Goal: Transaction & Acquisition: Purchase product/service

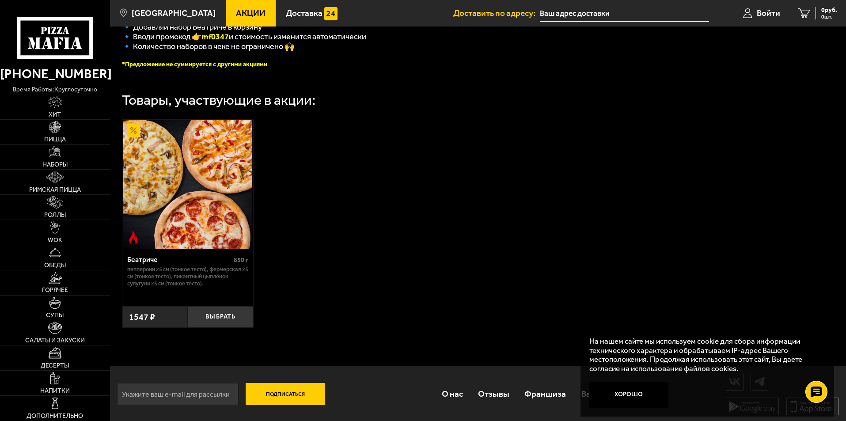
scroll to position [252, 0]
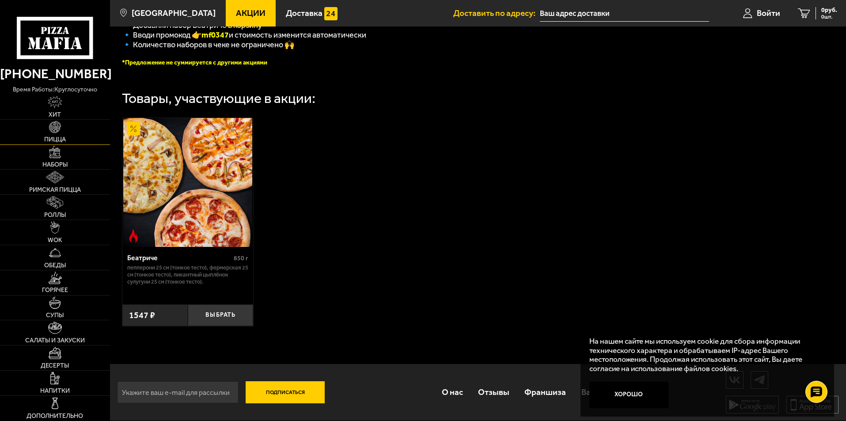
click at [52, 130] on img at bounding box center [55, 127] width 12 height 12
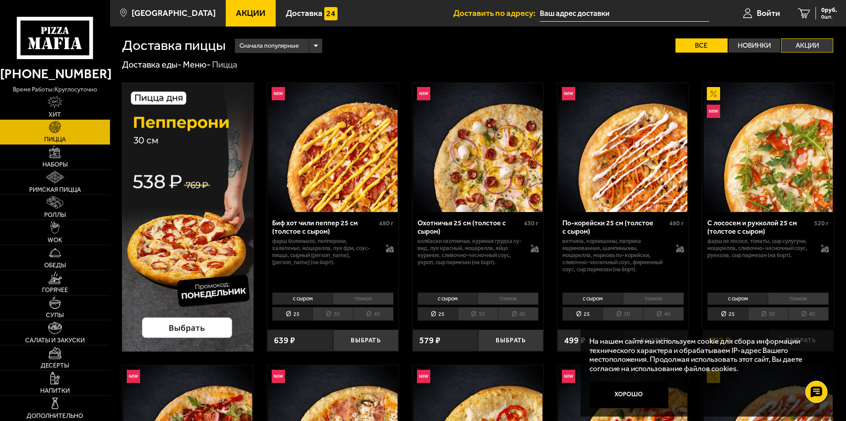
click at [806, 46] on label "Акции" at bounding box center [807, 45] width 52 height 14
click at [0, 0] on input "Акции" at bounding box center [0, 0] width 0 height 0
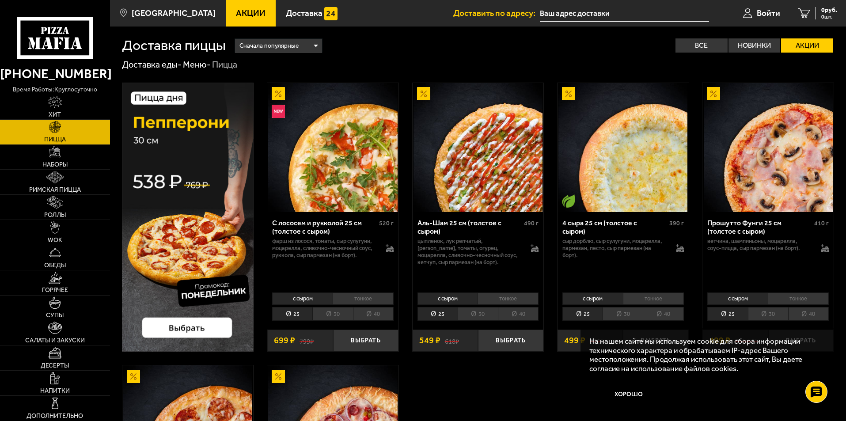
click at [808, 41] on label "Акции" at bounding box center [807, 45] width 52 height 14
click at [0, 0] on input "Акции" at bounding box center [0, 0] width 0 height 0
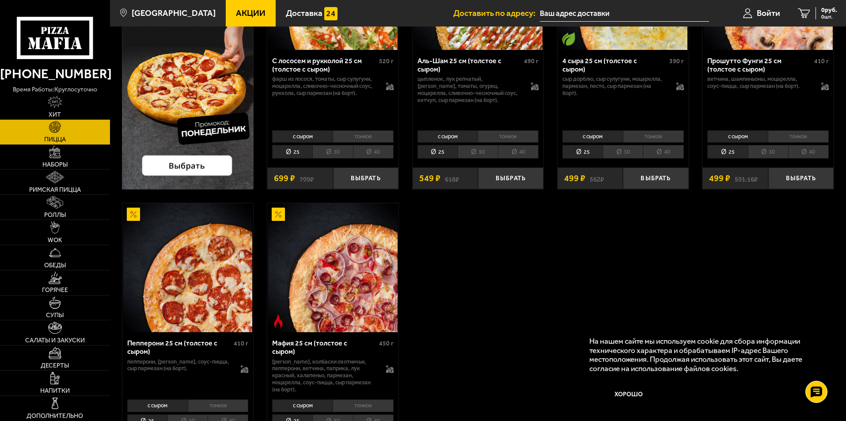
scroll to position [221, 0]
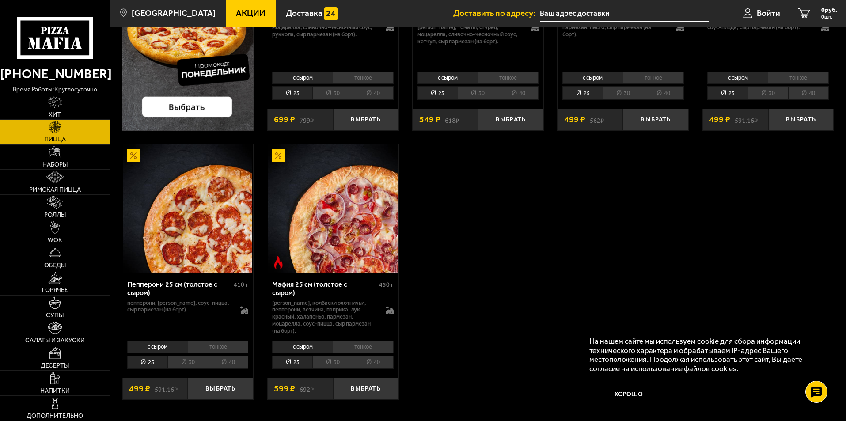
click at [193, 356] on li "30" at bounding box center [187, 363] width 40 height 14
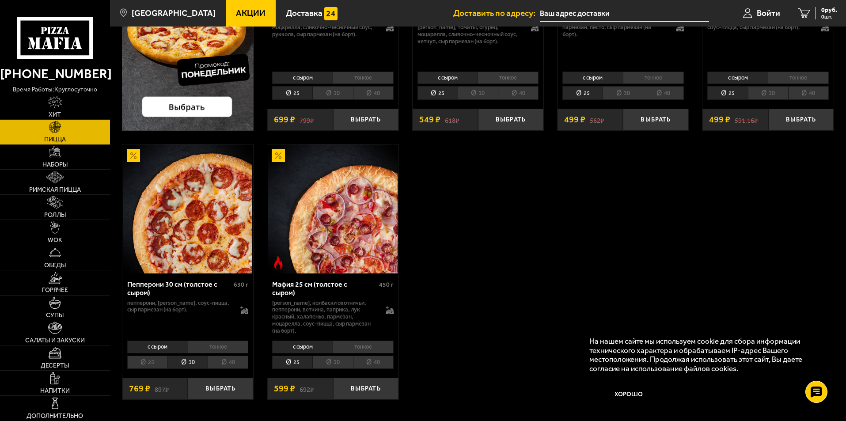
click at [333, 356] on li "30" at bounding box center [332, 363] width 40 height 14
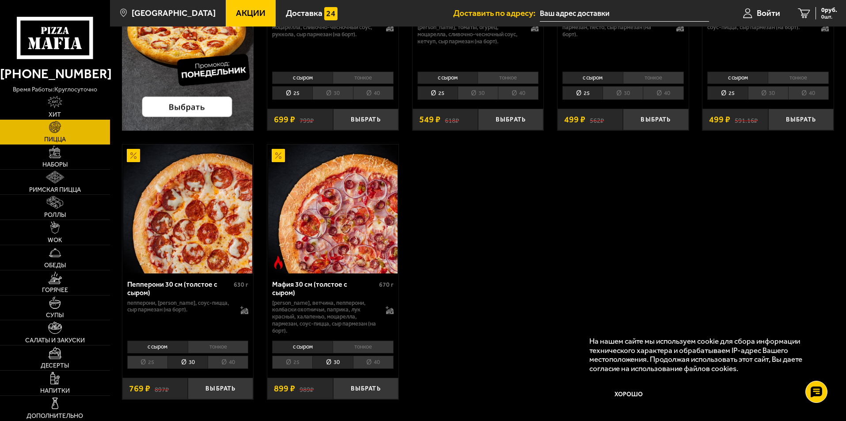
drag, startPoint x: 329, startPoint y: 92, endPoint x: 415, endPoint y: 97, distance: 85.8
click at [330, 92] on li "30" at bounding box center [332, 93] width 40 height 14
click at [473, 94] on li "30" at bounding box center [478, 93] width 40 height 14
click at [624, 91] on li "30" at bounding box center [622, 93] width 40 height 14
click at [765, 95] on li "30" at bounding box center [768, 93] width 40 height 14
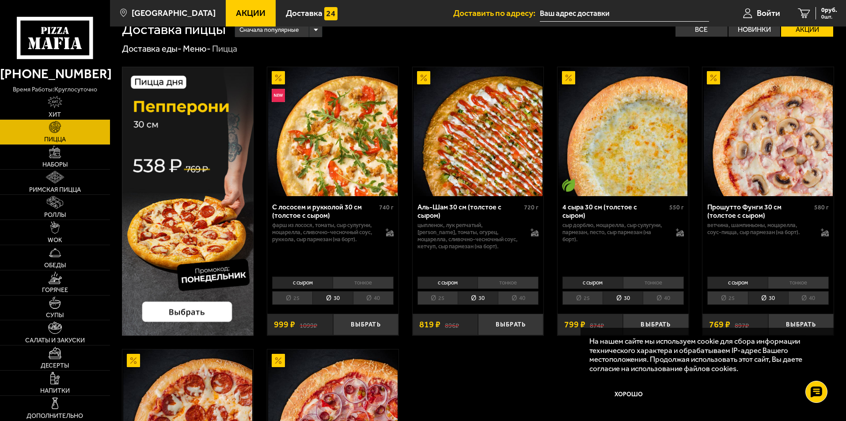
scroll to position [0, 0]
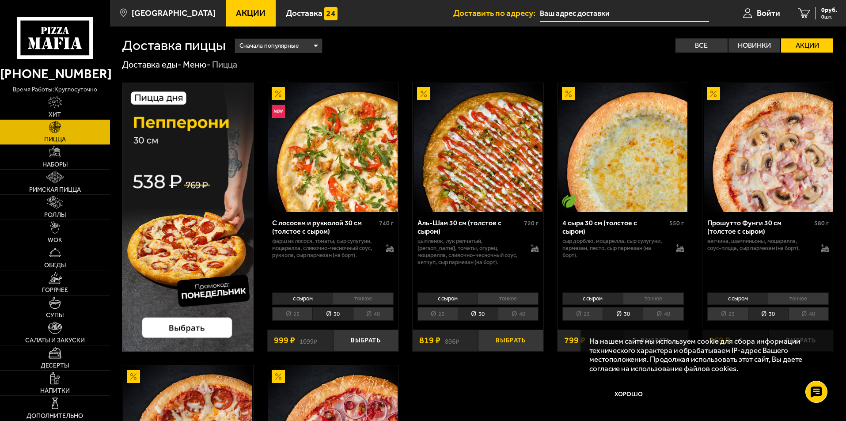
click at [513, 339] on button "Выбрать" at bounding box center [510, 340] width 65 height 22
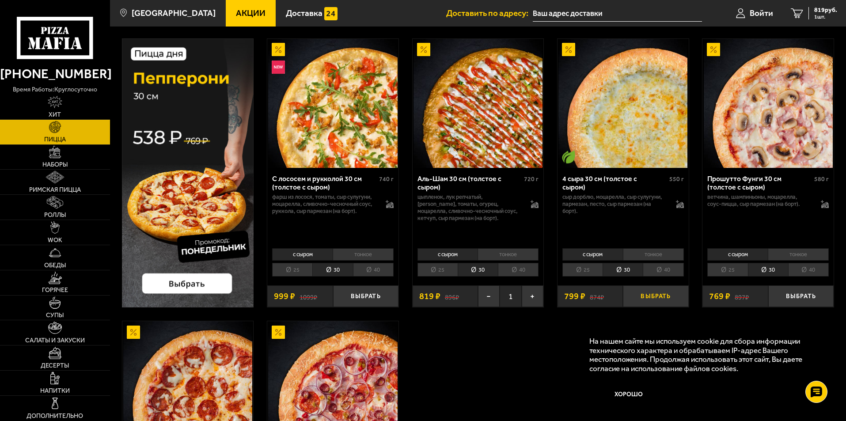
click at [648, 295] on button "Выбрать" at bounding box center [655, 296] width 65 height 22
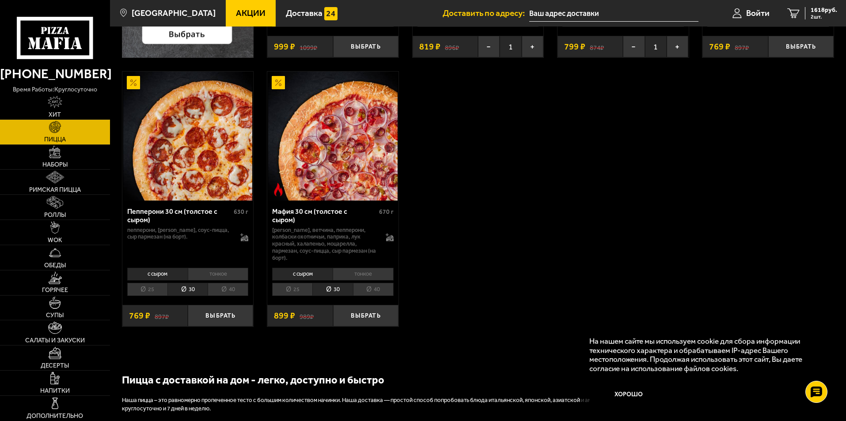
scroll to position [309, 0]
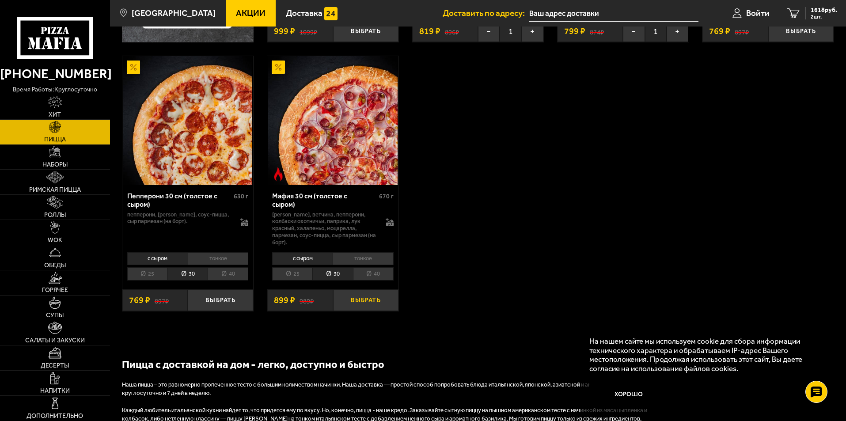
click at [356, 295] on button "Выбрать" at bounding box center [365, 300] width 65 height 22
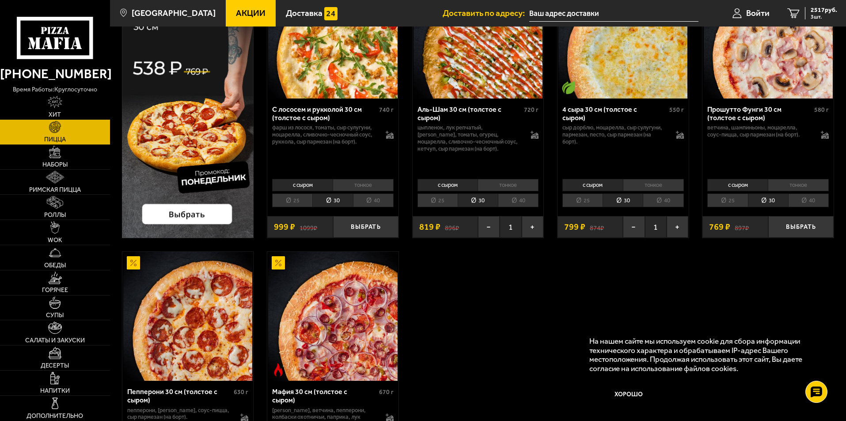
scroll to position [0, 0]
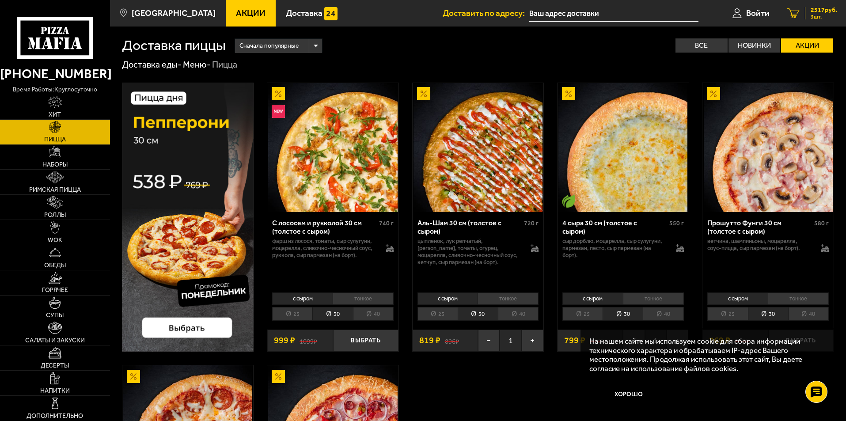
click at [819, 11] on span "2517 руб." at bounding box center [823, 10] width 26 height 6
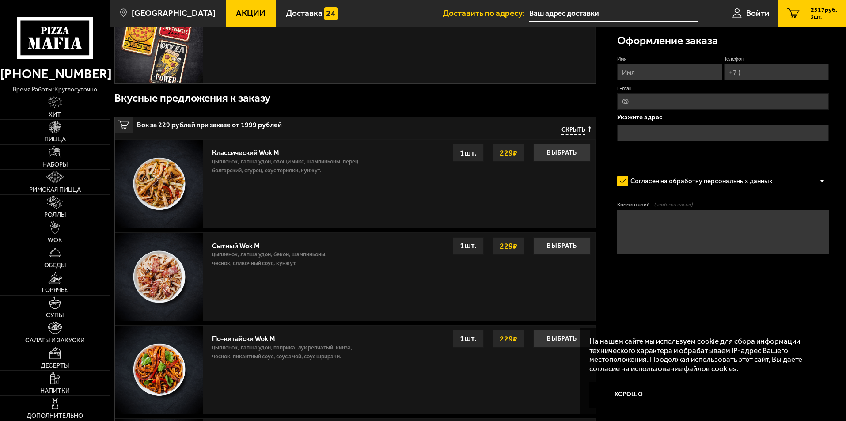
scroll to position [535, 0]
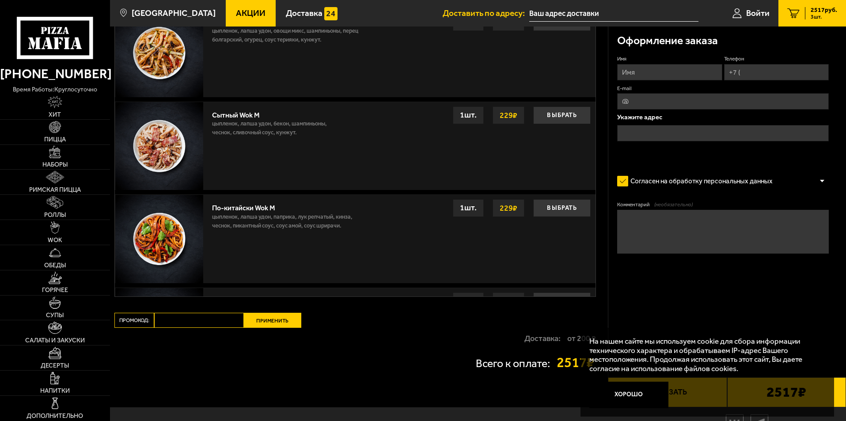
click at [387, 367] on div "Всего к оплате: 2517 ₽" at bounding box center [354, 363] width 481 height 14
click at [613, 390] on button "Хорошо" at bounding box center [628, 395] width 79 height 26
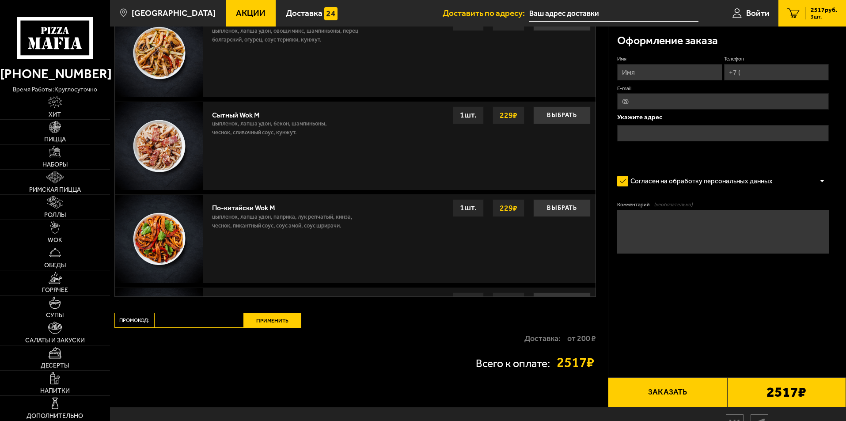
scroll to position [579, 0]
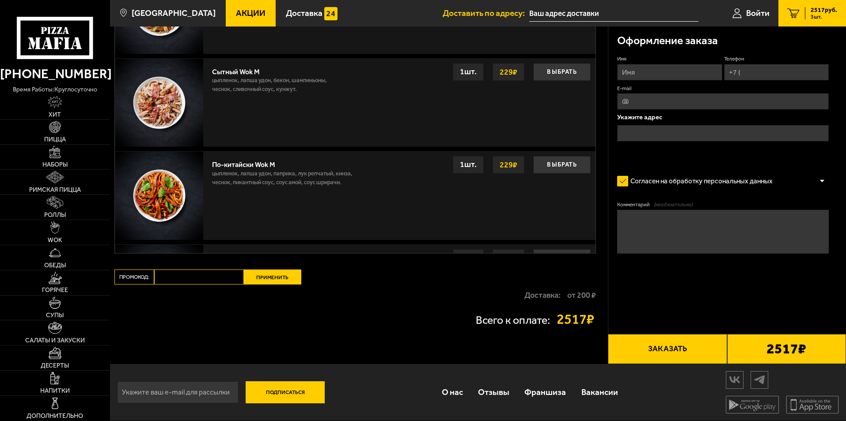
click at [675, 348] on button "Заказать" at bounding box center [667, 349] width 119 height 30
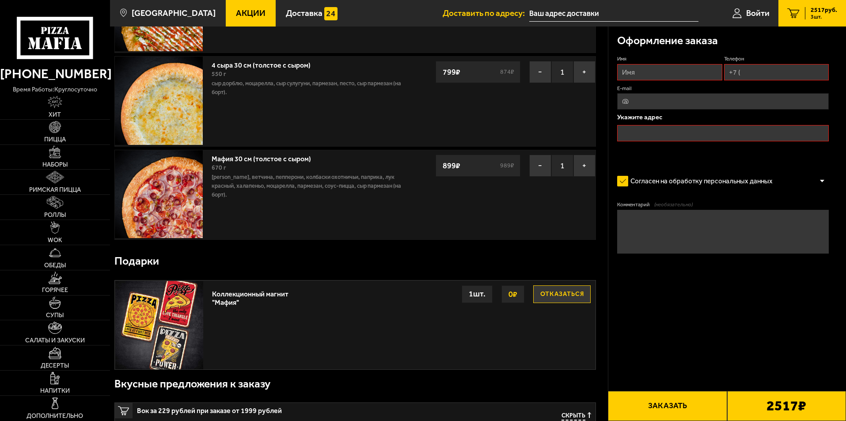
scroll to position [75, 0]
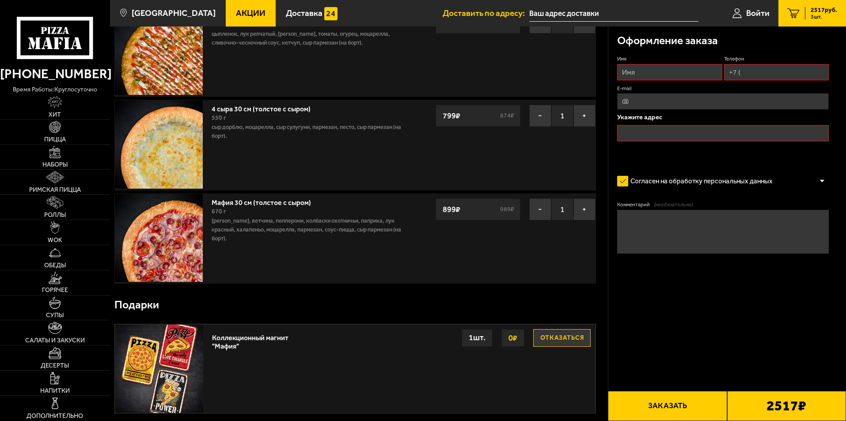
drag, startPoint x: 653, startPoint y: 70, endPoint x: 662, endPoint y: 80, distance: 13.8
click at [654, 70] on input "Имя" at bounding box center [669, 72] width 105 height 16
type input "А"
type input "Ирина"
click at [672, 106] on input "E-mail" at bounding box center [723, 101] width 212 height 16
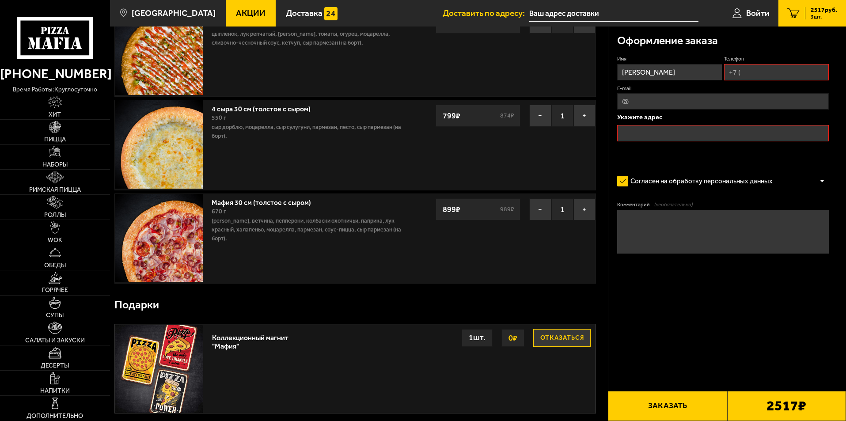
click at [739, 73] on input "Телефон" at bounding box center [776, 72] width 105 height 16
type input "+7 (912) 612-48-62"
click at [651, 103] on input "E-mail" at bounding box center [723, 101] width 212 height 16
click at [708, 99] on input "E-mail" at bounding box center [723, 101] width 212 height 16
click at [636, 134] on input "text" at bounding box center [723, 133] width 212 height 16
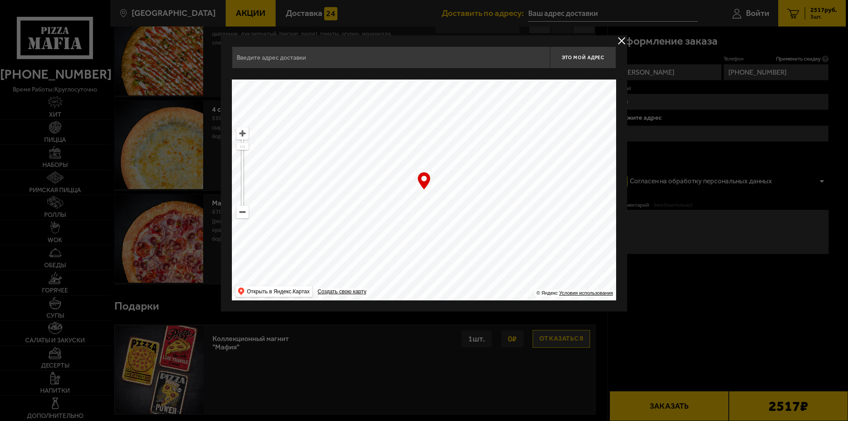
click at [390, 60] on input "text" at bounding box center [391, 57] width 318 height 22
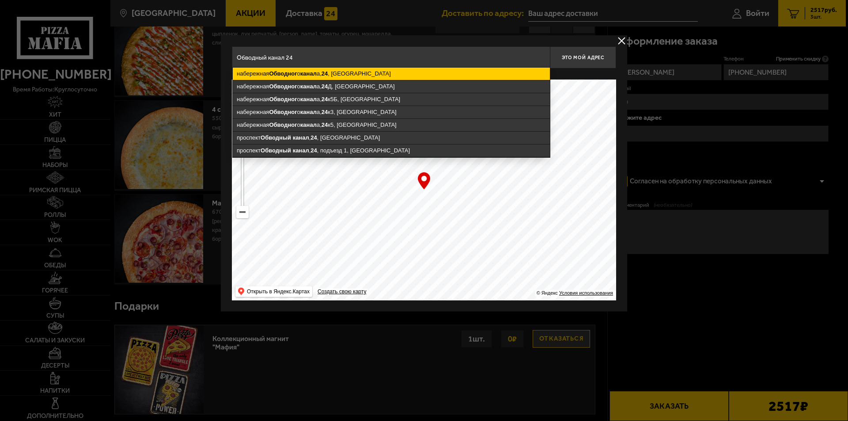
click at [381, 71] on ymaps "набережная Обводног о канал а, 24 , Санкт-Петербург" at bounding box center [391, 74] width 317 height 12
type input "Санкт-Петербург, набережная Обводного канала, 24"
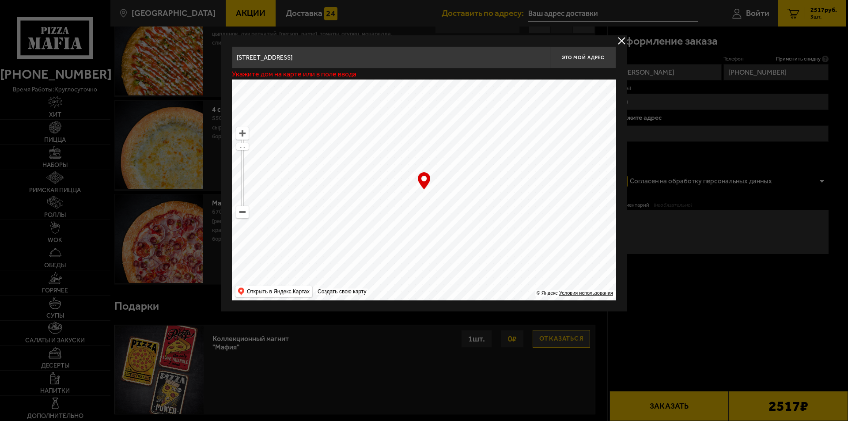
type input "набережная Обводного канала, 24"
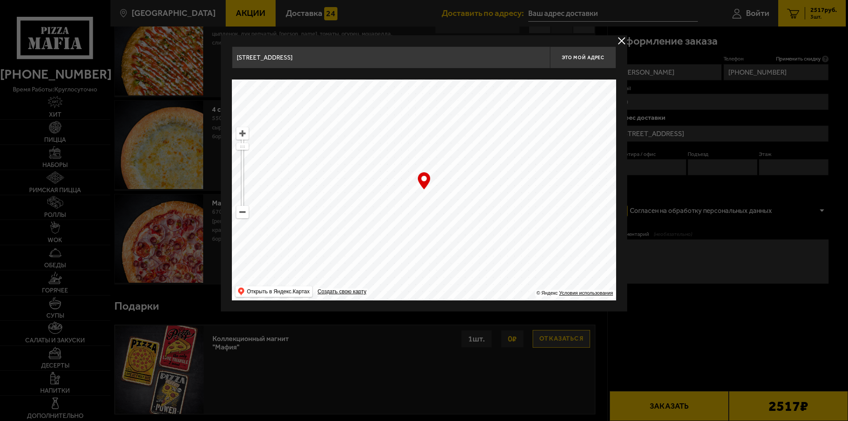
click at [423, 185] on div "… © Яндекс Условия использования Открыть в Яндекс.Картах Создать свою карту" at bounding box center [424, 189] width 384 height 221
click at [424, 176] on div "… © Яндекс Условия использования Открыть в Яндекс.Картах Создать свою карту" at bounding box center [424, 189] width 384 height 221
click at [580, 56] on span "Это мой адрес" at bounding box center [583, 58] width 42 height 6
type input "набережная Обводного канала, 24"
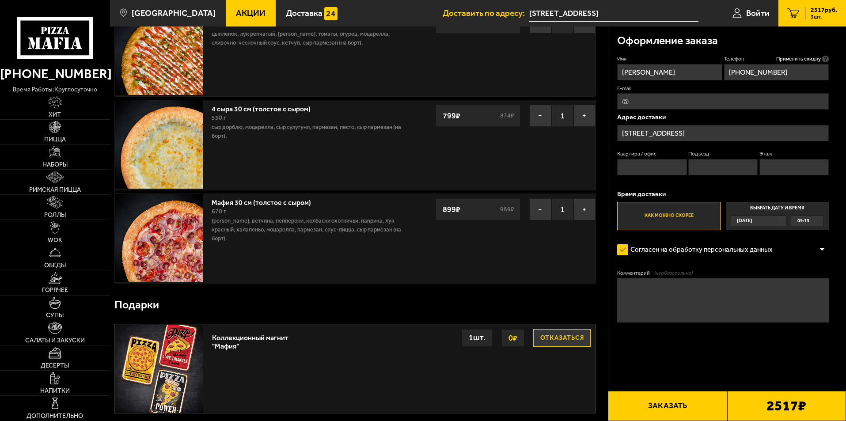
click at [670, 168] on input "Квартира / офис" at bounding box center [651, 167] width 69 height 16
type input "0"
click at [704, 163] on input "Подъезд" at bounding box center [722, 167] width 69 height 16
type input "0"
click at [769, 169] on input "Этаж" at bounding box center [793, 167] width 69 height 16
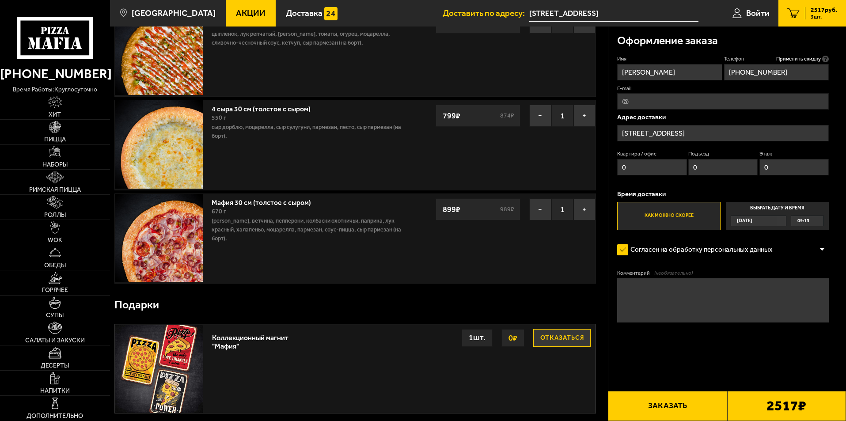
type input "0"
click at [631, 288] on textarea "Комментарий (необязательно)" at bounding box center [723, 300] width 212 height 44
type textarea "П"
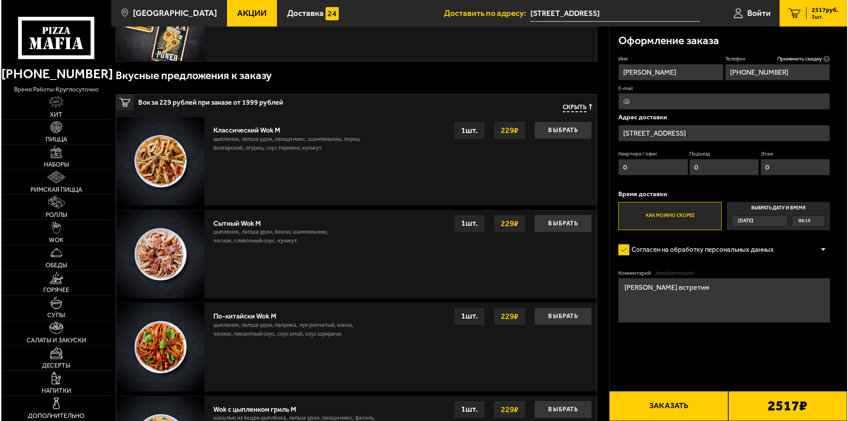
scroll to position [428, 0]
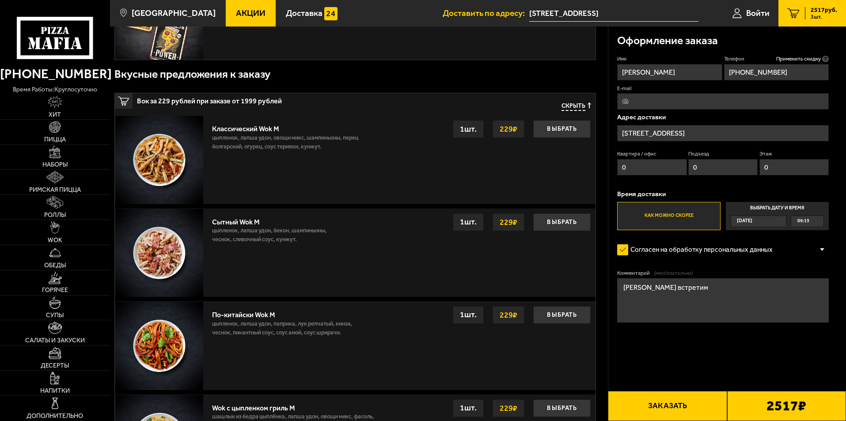
type textarea "Курьера встретим"
click at [697, 401] on button "Заказать" at bounding box center [667, 406] width 119 height 30
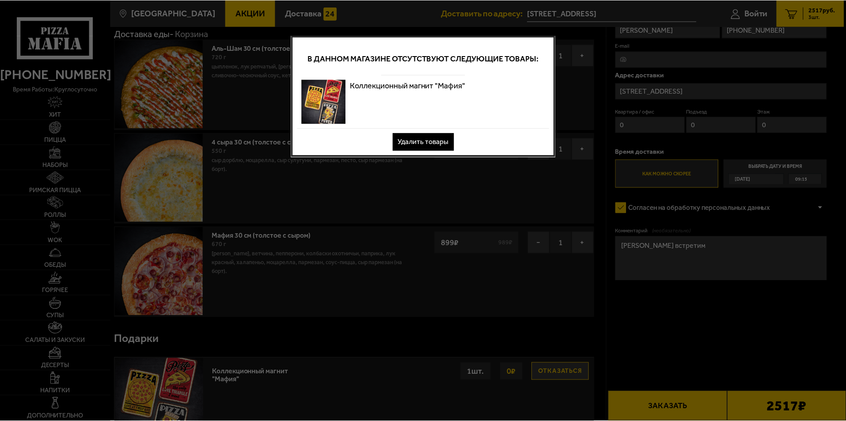
scroll to position [0, 0]
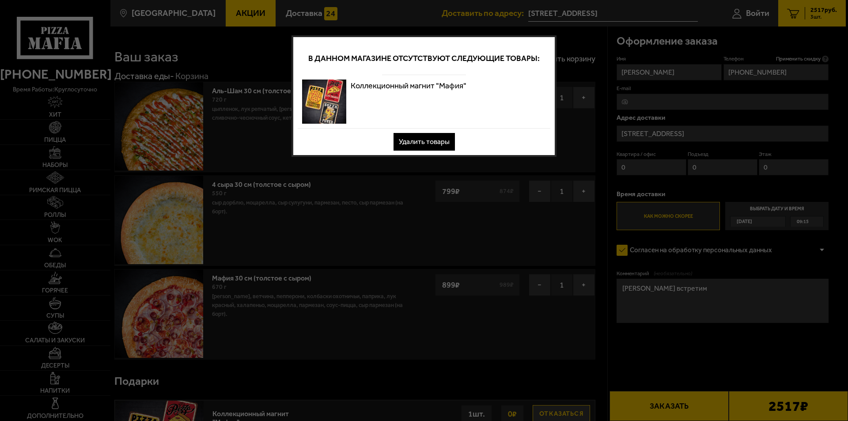
click at [430, 141] on button "Удалить товары" at bounding box center [423, 142] width 61 height 18
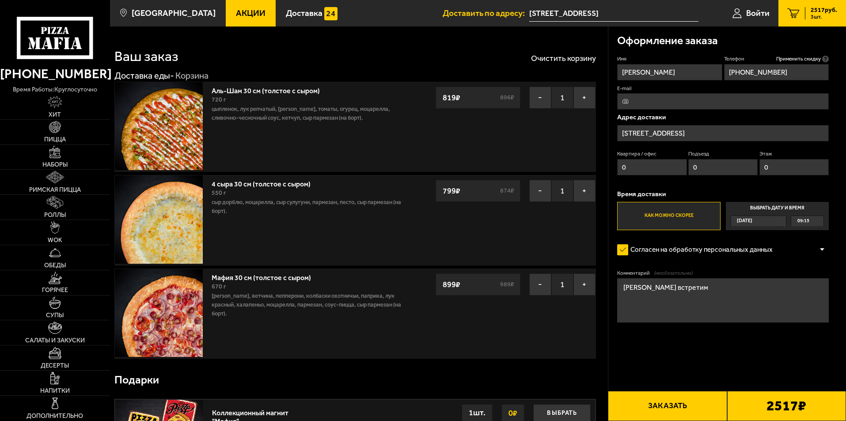
click at [685, 404] on button "Заказать" at bounding box center [667, 406] width 119 height 30
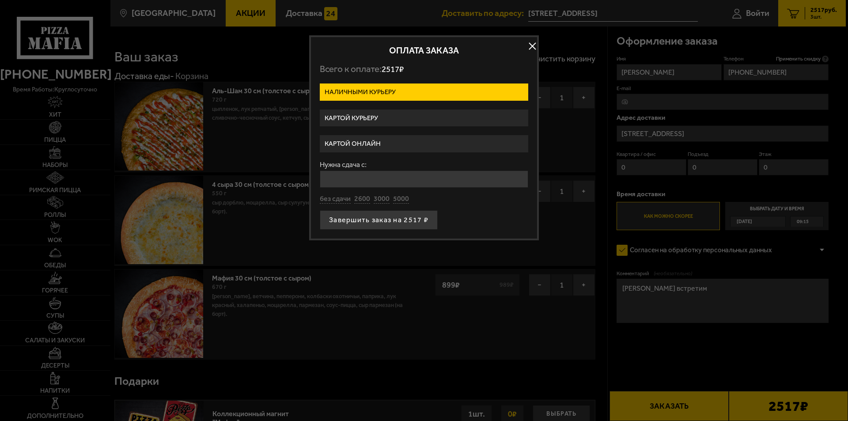
click at [385, 114] on label "Картой курьеру" at bounding box center [424, 118] width 208 height 17
click at [0, 0] on input "Картой курьеру" at bounding box center [0, 0] width 0 height 0
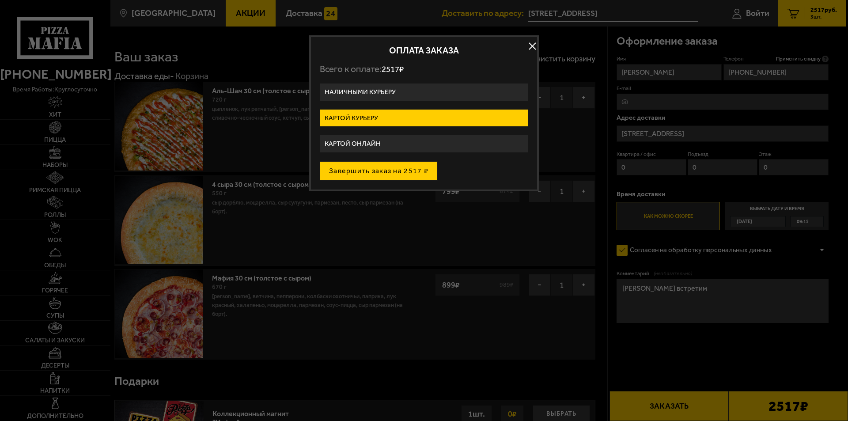
click at [396, 170] on button "Завершить заказ на 2517 ₽" at bounding box center [379, 170] width 118 height 19
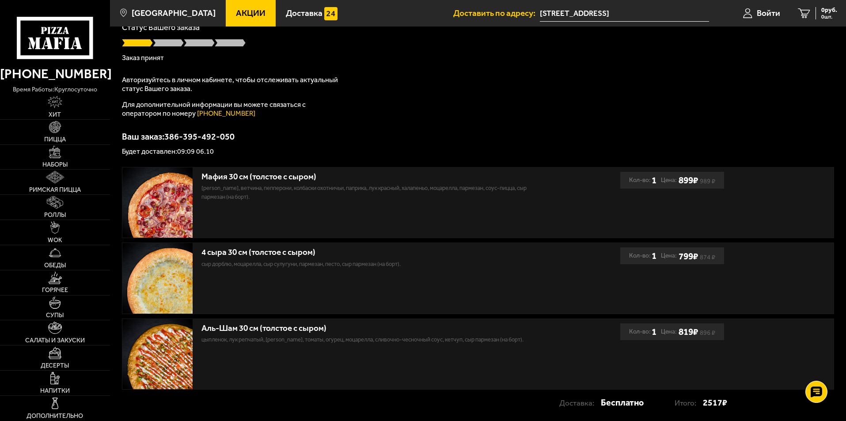
scroll to position [134, 0]
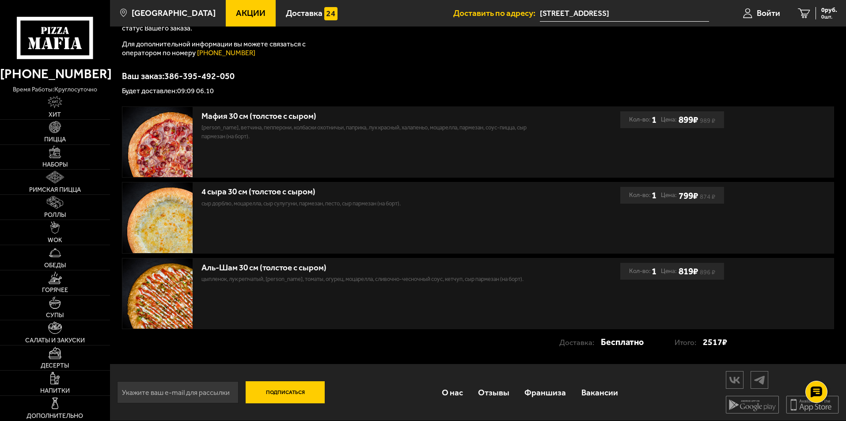
click at [203, 393] on input "email" at bounding box center [177, 392] width 121 height 22
click at [385, 378] on div "Подписаться О нас Отзывы Франшиза Вакансии Мы в соцсетях Скачивайте мобильные п…" at bounding box center [478, 392] width 736 height 57
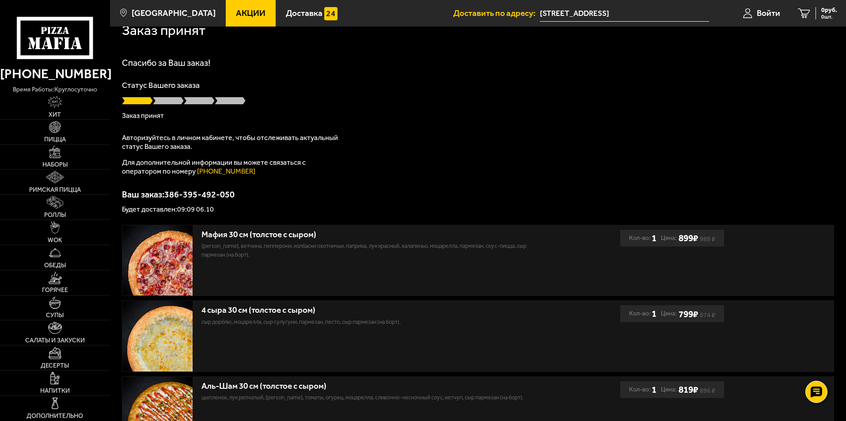
scroll to position [0, 0]
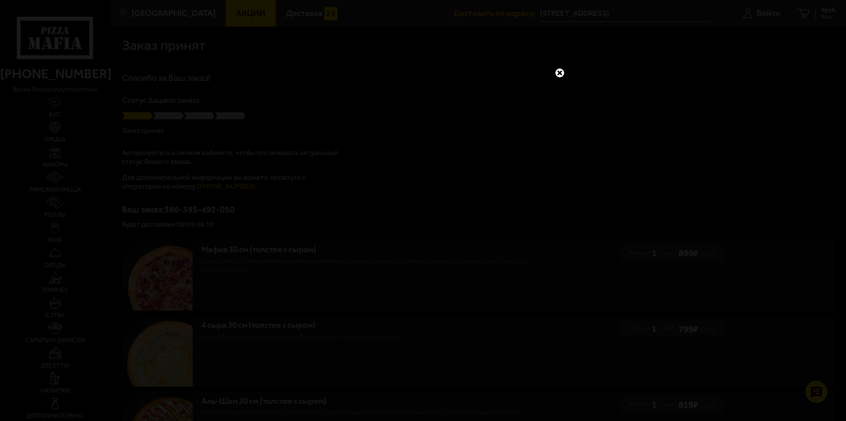
click at [561, 73] on link at bounding box center [559, 72] width 11 height 11
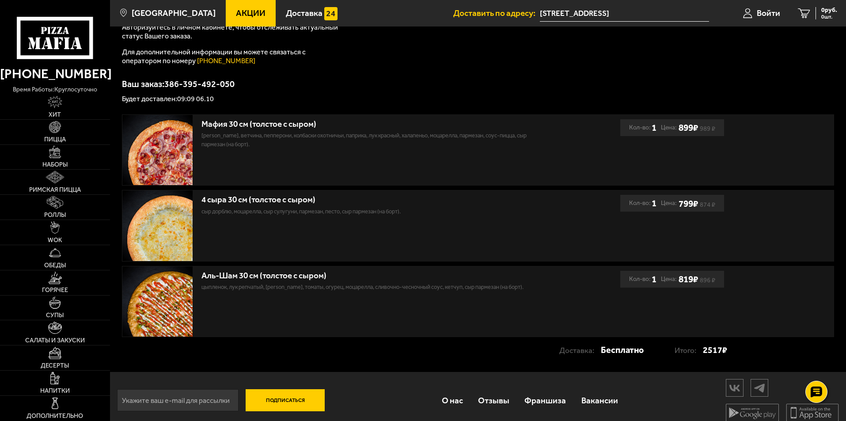
scroll to position [134, 0]
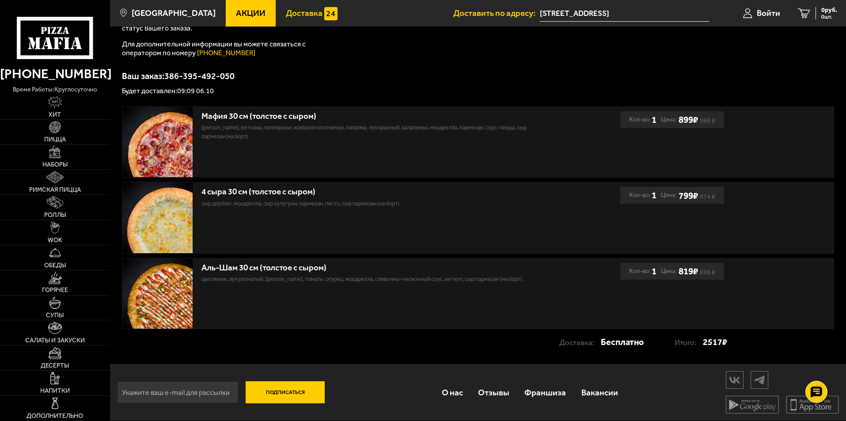
click at [296, 11] on span "Доставка" at bounding box center [304, 13] width 37 height 8
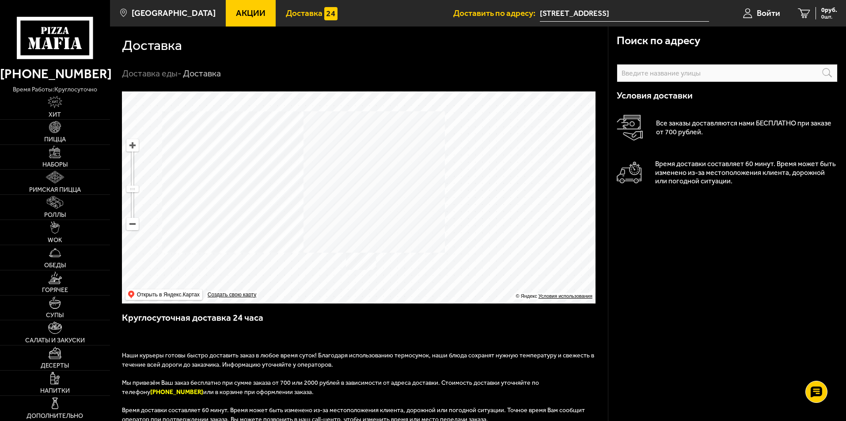
click at [236, 16] on span "Акции" at bounding box center [251, 13] width 30 height 8
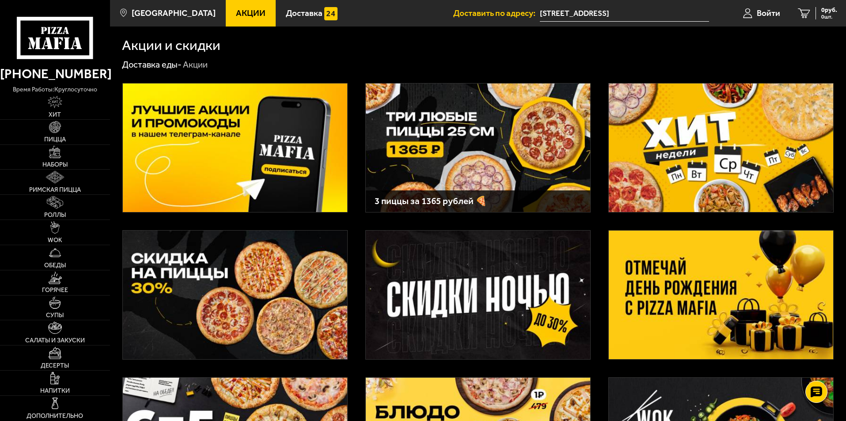
click at [700, 303] on img at bounding box center [721, 295] width 224 height 129
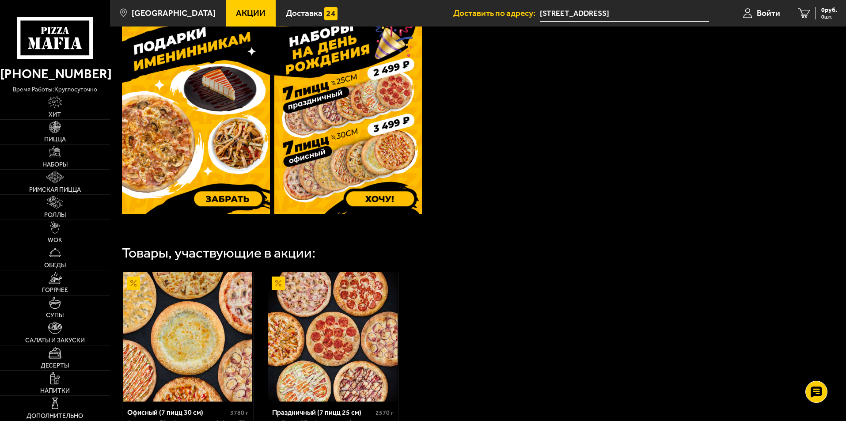
scroll to position [247, 0]
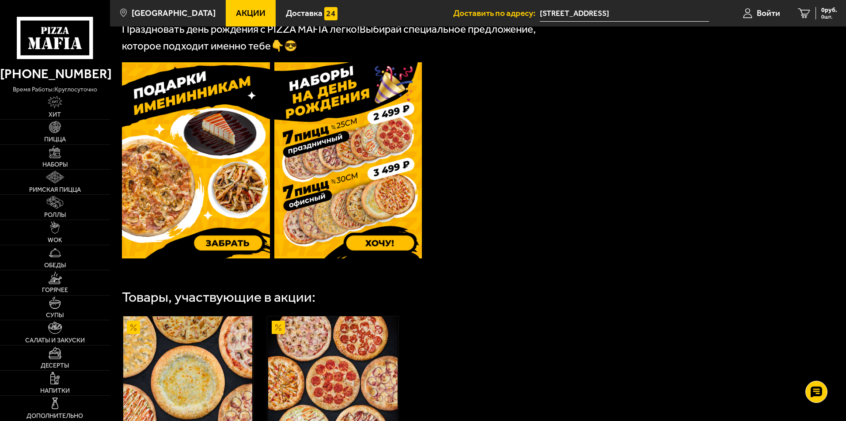
click at [393, 246] on img at bounding box center [348, 160] width 148 height 196
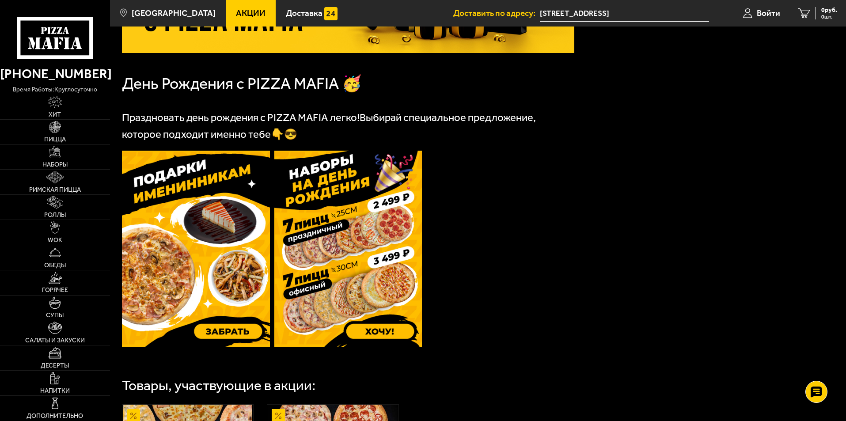
scroll to position [0, 0]
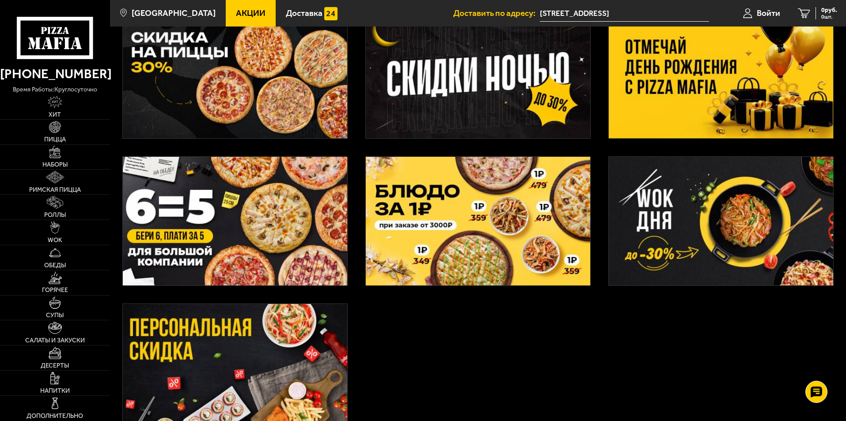
scroll to position [318, 0]
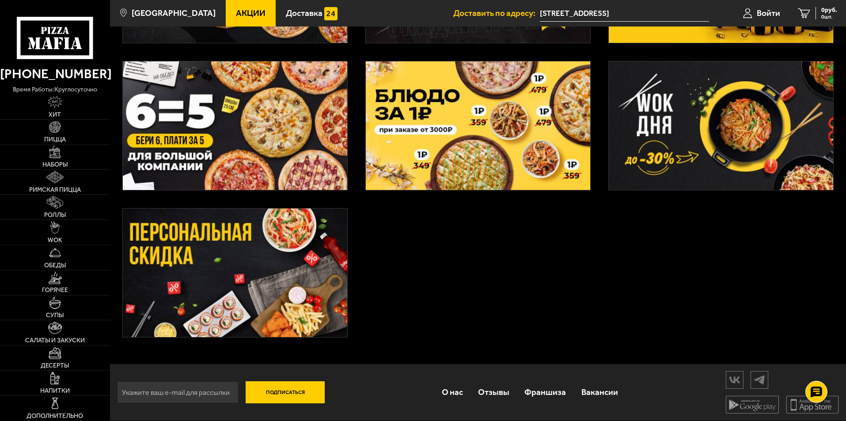
click at [244, 14] on span "Акции" at bounding box center [251, 13] width 30 height 8
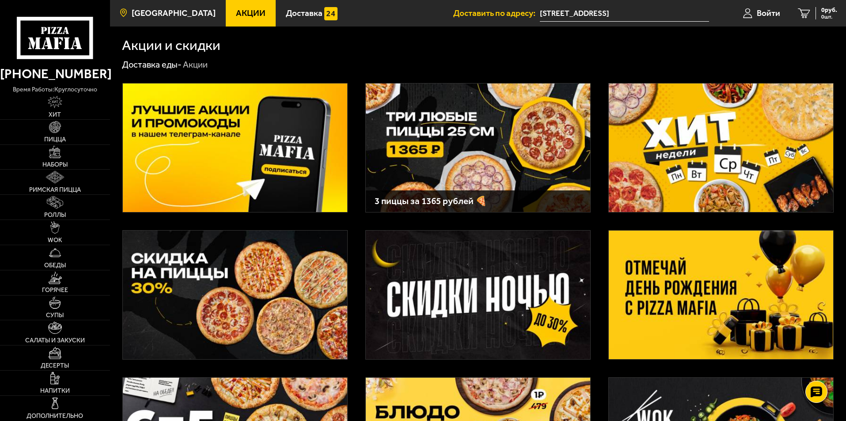
click at [148, 14] on span "[GEOGRAPHIC_DATA]" at bounding box center [174, 13] width 84 height 8
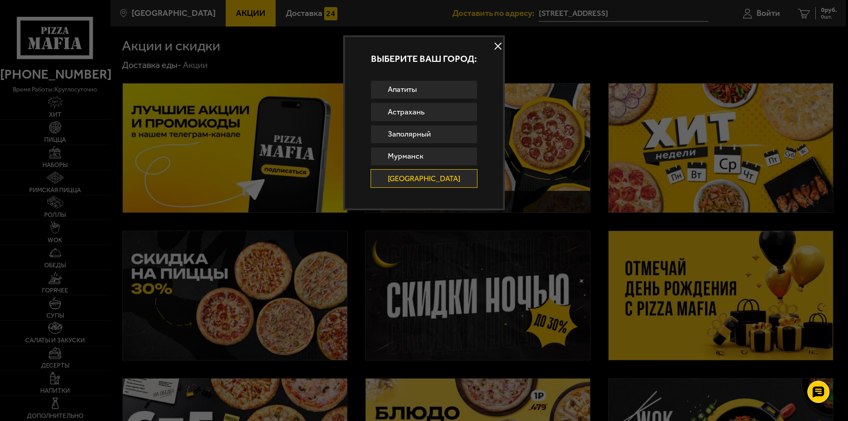
drag, startPoint x: 495, startPoint y: 44, endPoint x: 490, endPoint y: 44, distance: 5.3
click at [495, 44] on button at bounding box center [498, 46] width 13 height 13
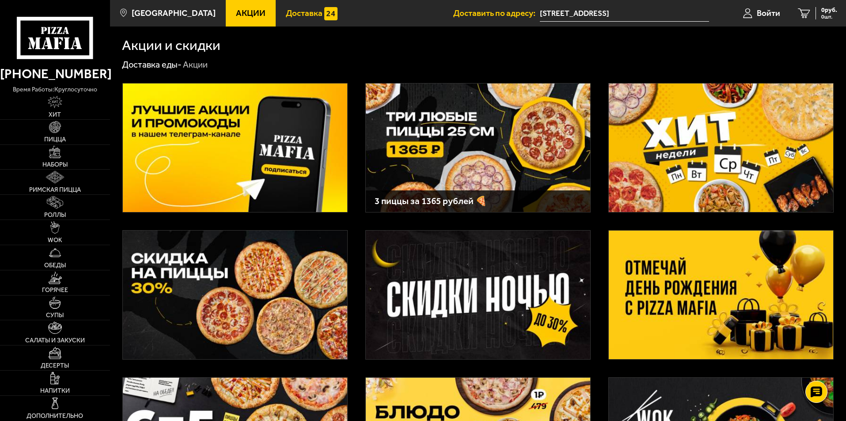
click at [288, 14] on span "Доставка" at bounding box center [304, 13] width 37 height 8
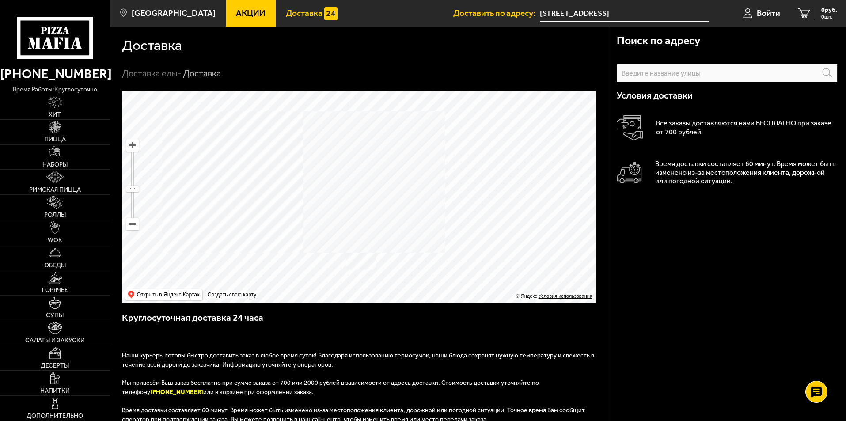
click at [143, 42] on h1 "Доставка" at bounding box center [152, 45] width 60 height 14
click at [289, 14] on span "Доставка" at bounding box center [304, 13] width 37 height 8
click at [288, 12] on span "Доставка" at bounding box center [304, 13] width 37 height 8
click at [288, 11] on span "Доставка" at bounding box center [304, 13] width 37 height 8
click at [286, 17] on span "Доставка" at bounding box center [304, 13] width 37 height 8
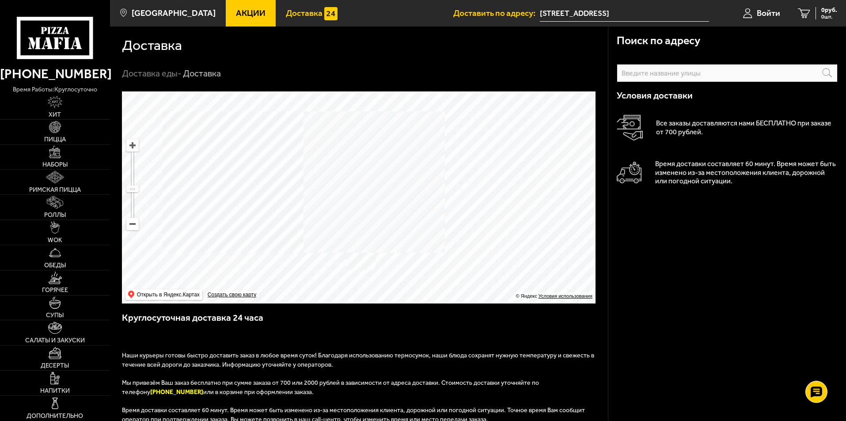
click at [286, 14] on span "Доставка" at bounding box center [304, 13] width 37 height 8
drag, startPoint x: 286, startPoint y: 14, endPoint x: 193, endPoint y: 21, distance: 93.9
click at [286, 13] on span "Доставка" at bounding box center [304, 13] width 37 height 8
click at [173, 17] on span "[GEOGRAPHIC_DATA]" at bounding box center [174, 13] width 84 height 8
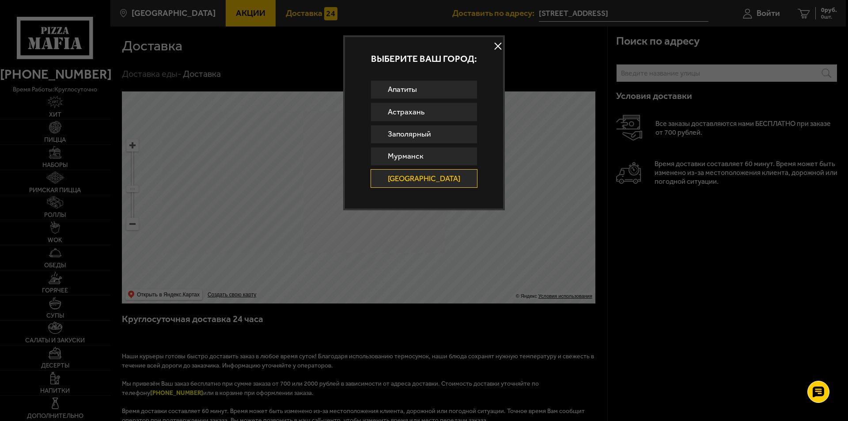
click at [492, 44] on button at bounding box center [498, 46] width 13 height 13
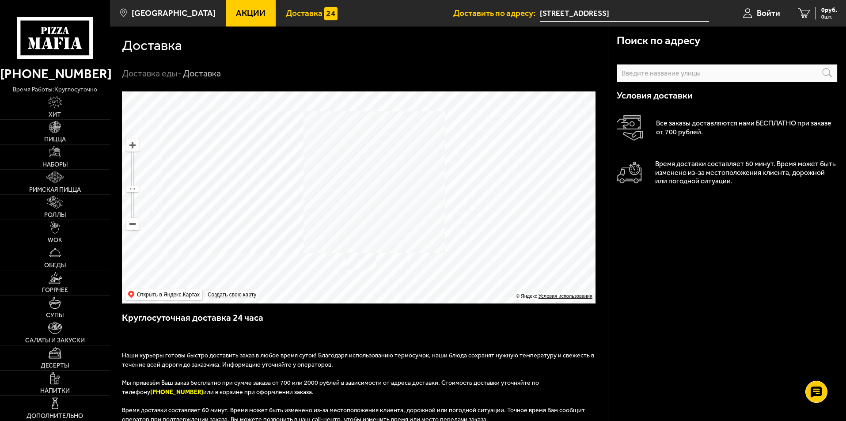
click at [295, 12] on span "Доставка" at bounding box center [304, 13] width 37 height 8
